Goal: Information Seeking & Learning: Learn about a topic

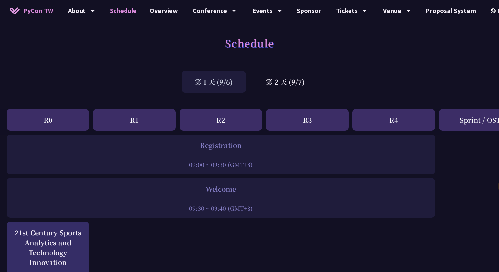
select select "zh-tw"
click at [261, 78] on div "第 2 天 (9/7)" at bounding box center [285, 81] width 65 height 21
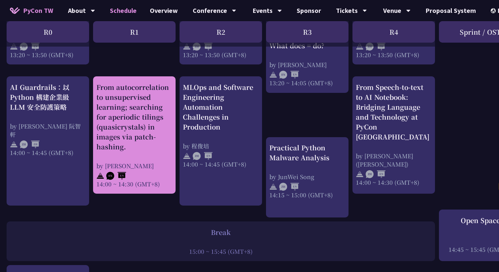
scroll to position [649, 0]
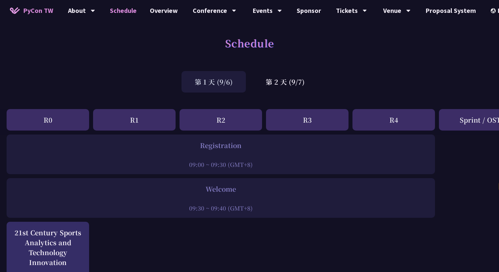
select select "zh-tw"
click at [295, 88] on div "第 2 天 (9/7)" at bounding box center [285, 81] width 65 height 21
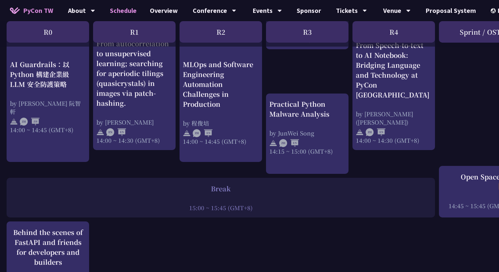
scroll to position [688, 0]
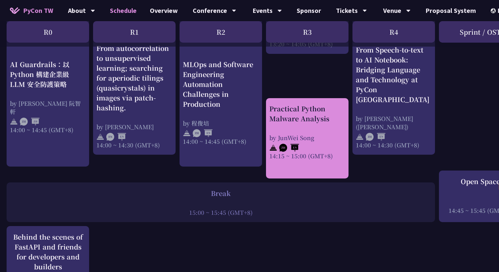
click at [292, 118] on div "Practical Python Malware Analysis" at bounding box center [307, 114] width 76 height 20
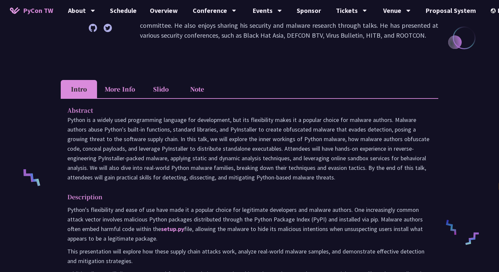
scroll to position [150, 0]
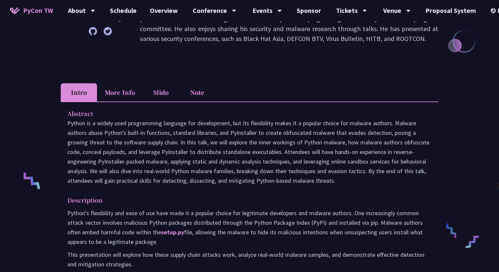
click at [195, 92] on li "Note" at bounding box center [197, 92] width 36 height 18
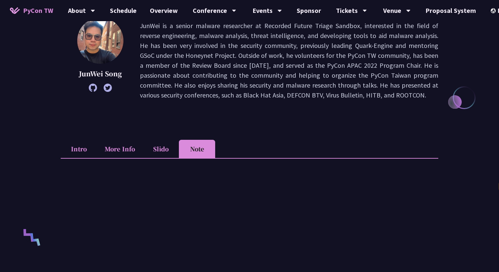
scroll to position [139, 0]
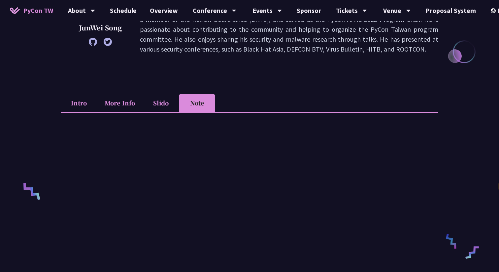
click at [166, 107] on li "Slido" at bounding box center [161, 103] width 36 height 18
click at [192, 105] on li "Note" at bounding box center [197, 103] width 36 height 18
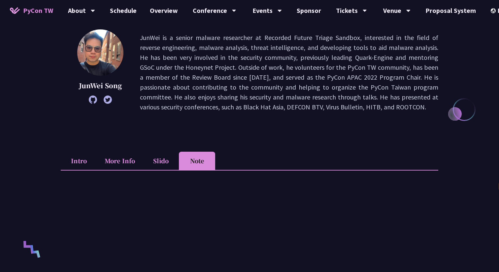
scroll to position [72, 0]
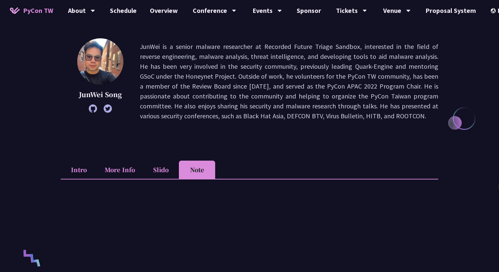
click at [172, 171] on li "Slido" at bounding box center [161, 169] width 36 height 18
click at [188, 171] on li "Note" at bounding box center [197, 169] width 36 height 18
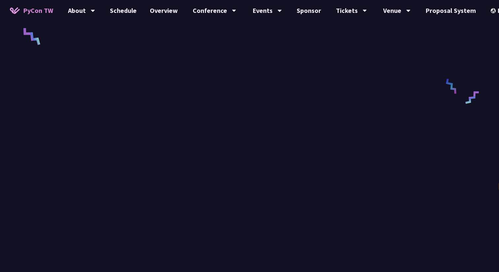
scroll to position [296, 0]
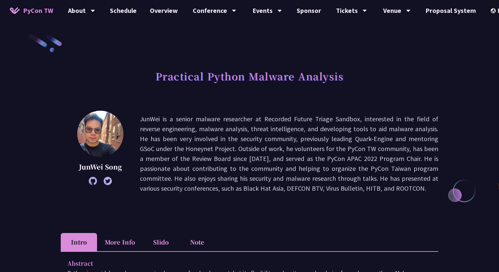
select select "zh-tw"
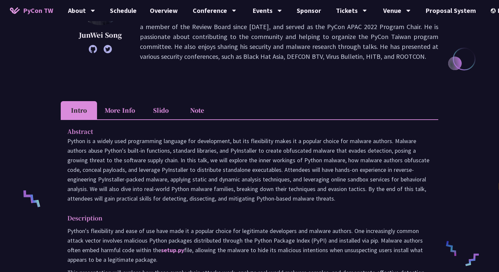
scroll to position [172, 0]
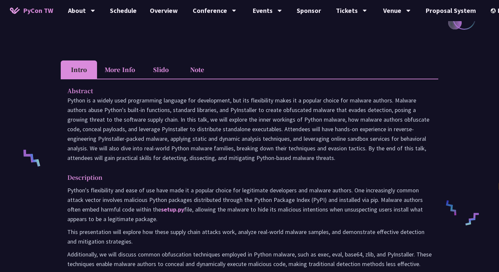
click at [201, 70] on li "Note" at bounding box center [197, 69] width 36 height 18
